Goal: Book appointment/travel/reservation

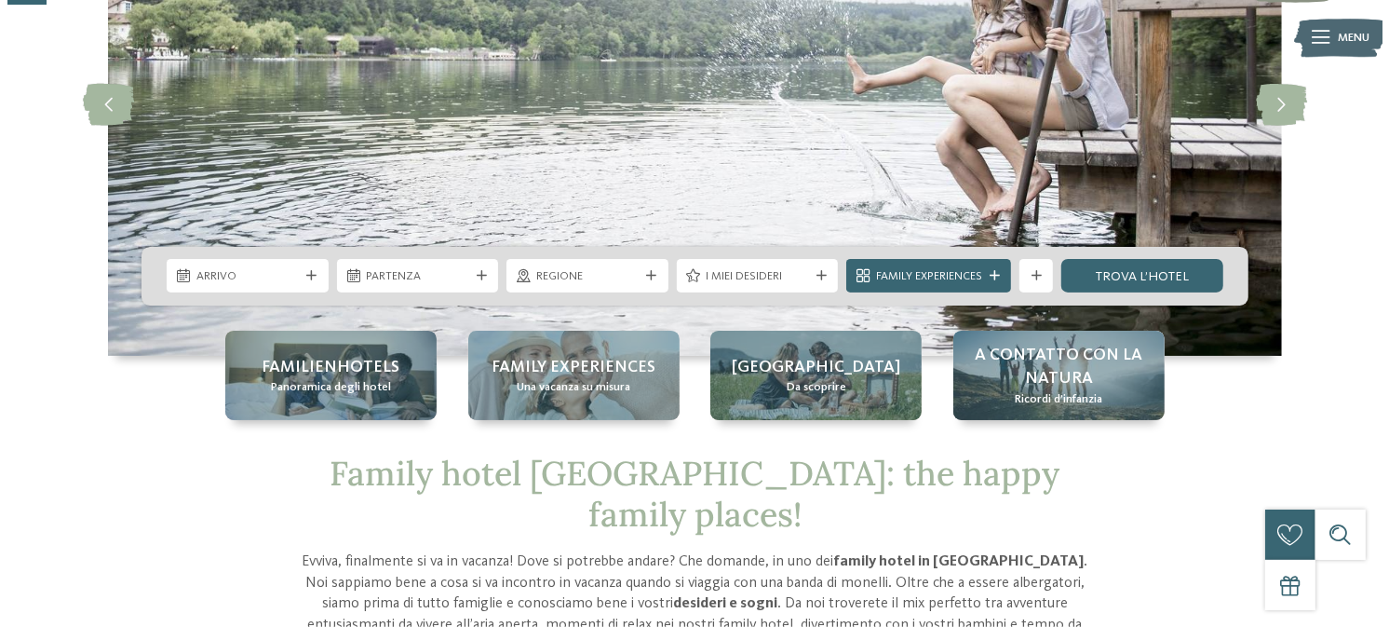
scroll to position [260, 0]
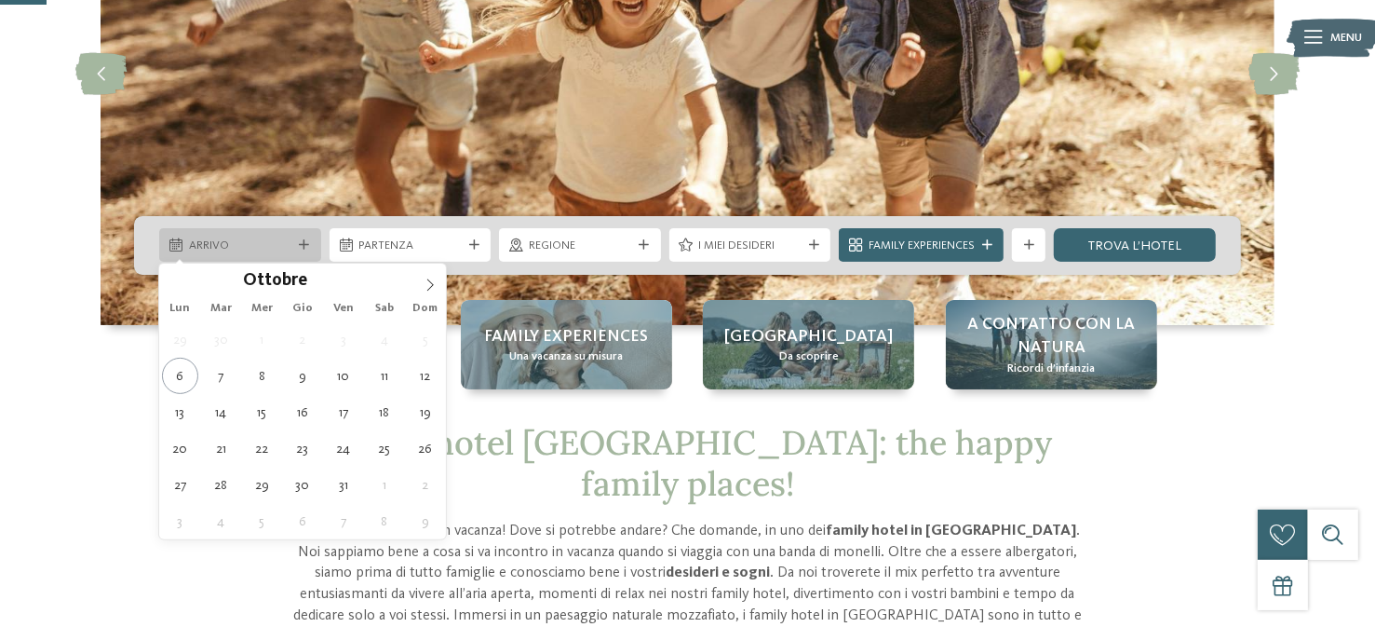
click at [299, 253] on div "Arrivo" at bounding box center [240, 245] width 162 height 34
click at [427, 273] on span at bounding box center [430, 279] width 32 height 32
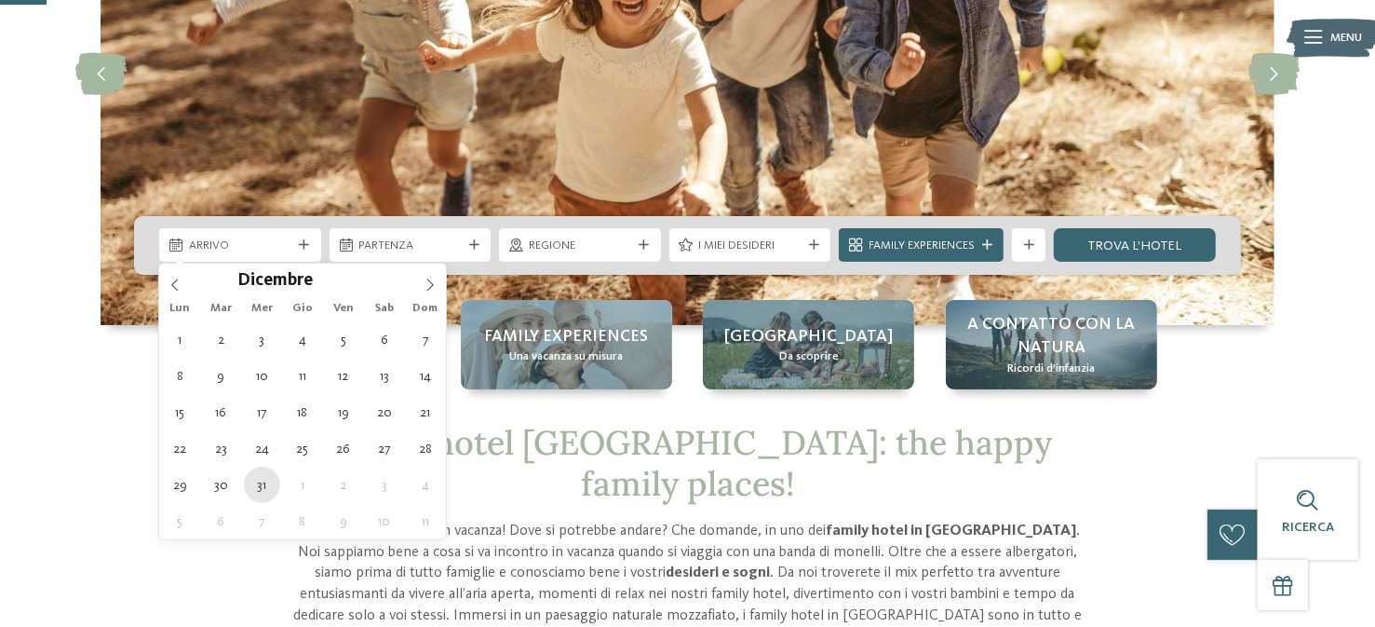
type div "[DATE]"
type input "****"
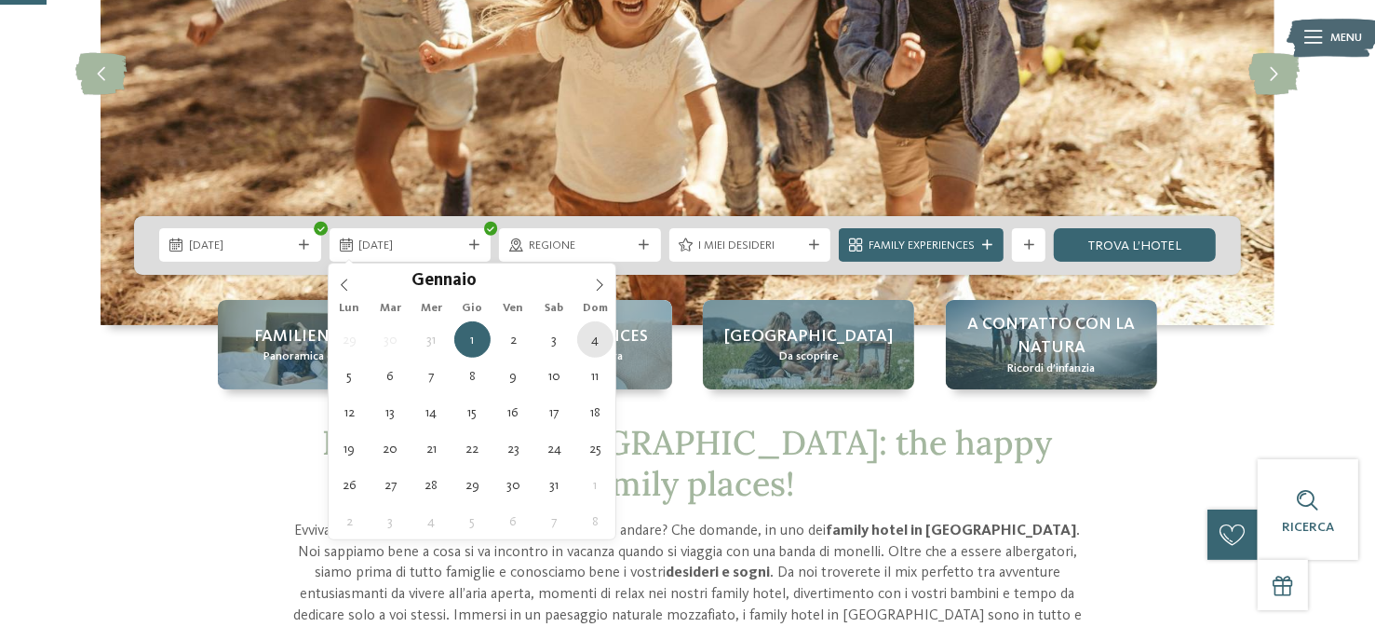
type div "[DATE]"
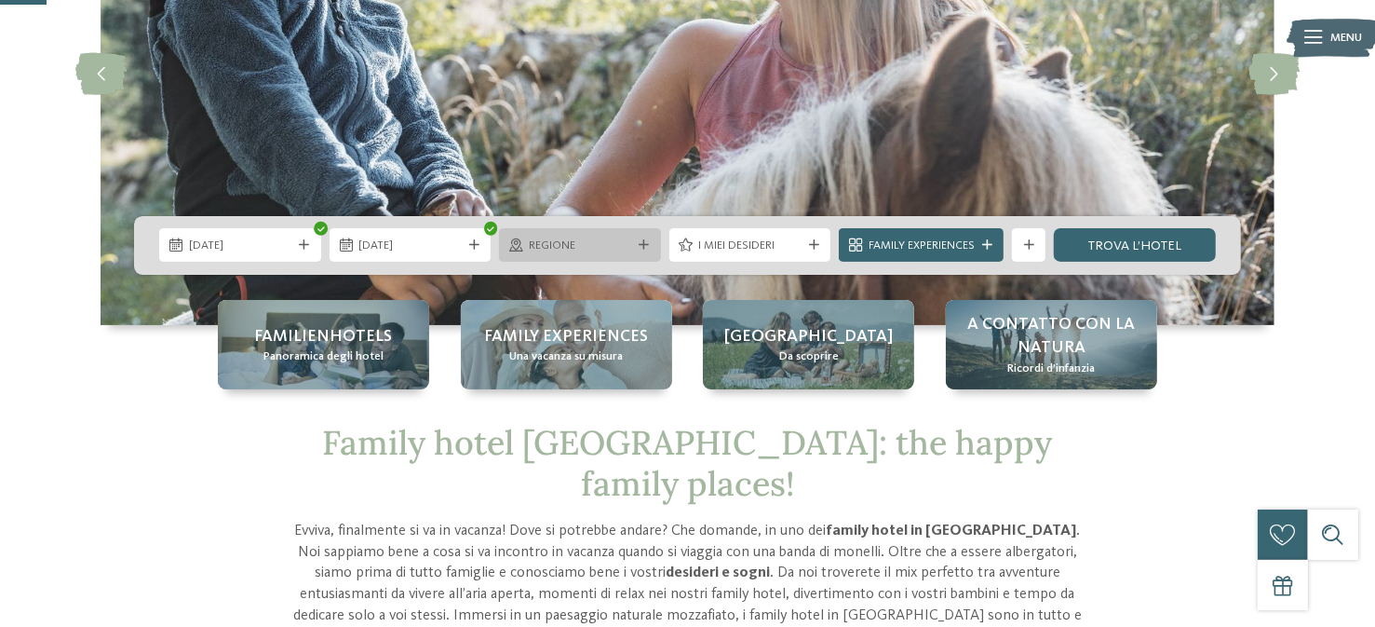
click at [598, 247] on span "Regione" at bounding box center [580, 245] width 103 height 17
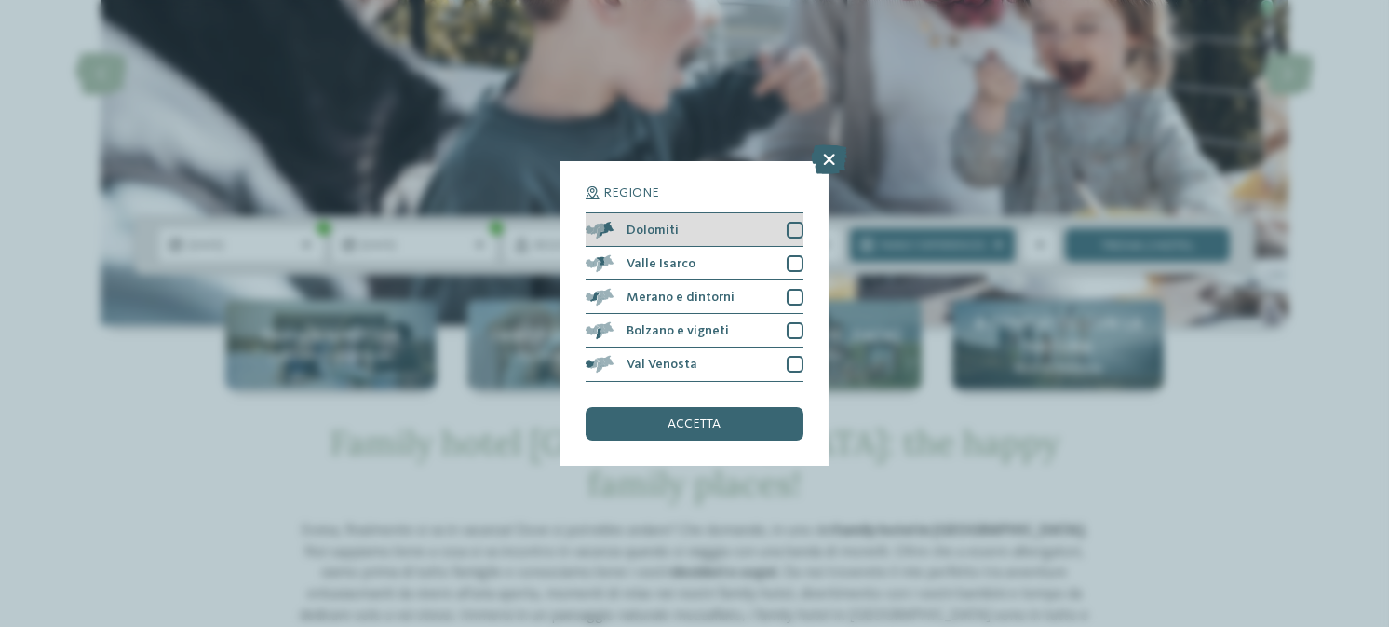
click at [791, 222] on div at bounding box center [795, 230] width 17 height 17
click at [822, 173] on icon at bounding box center [829, 160] width 36 height 30
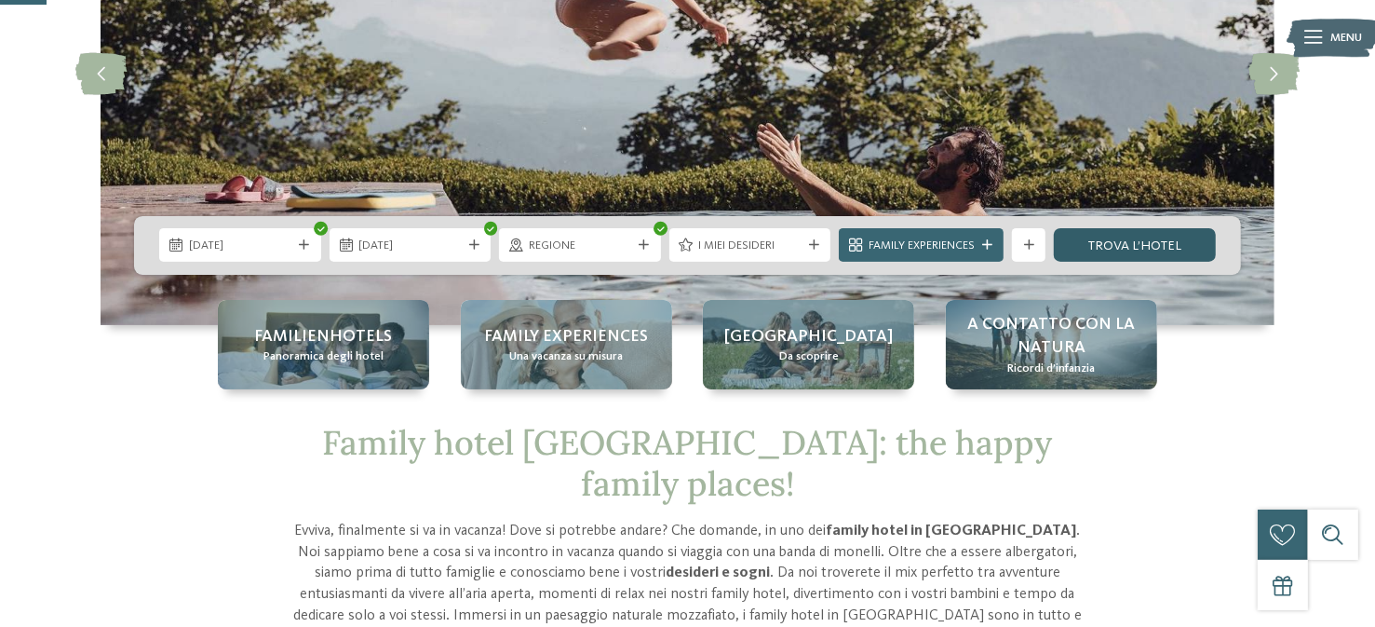
click at [1144, 242] on link "trova l’hotel" at bounding box center [1135, 245] width 162 height 34
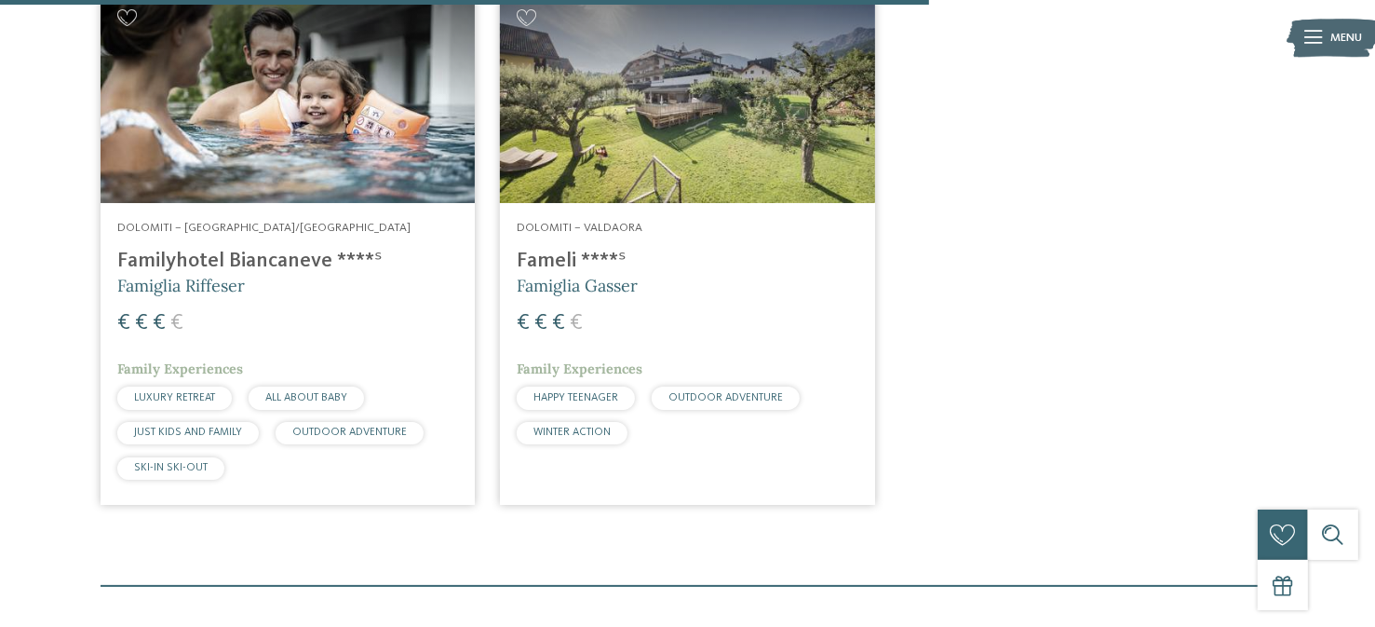
scroll to position [1791, 0]
